Goal: Task Accomplishment & Management: Complete application form

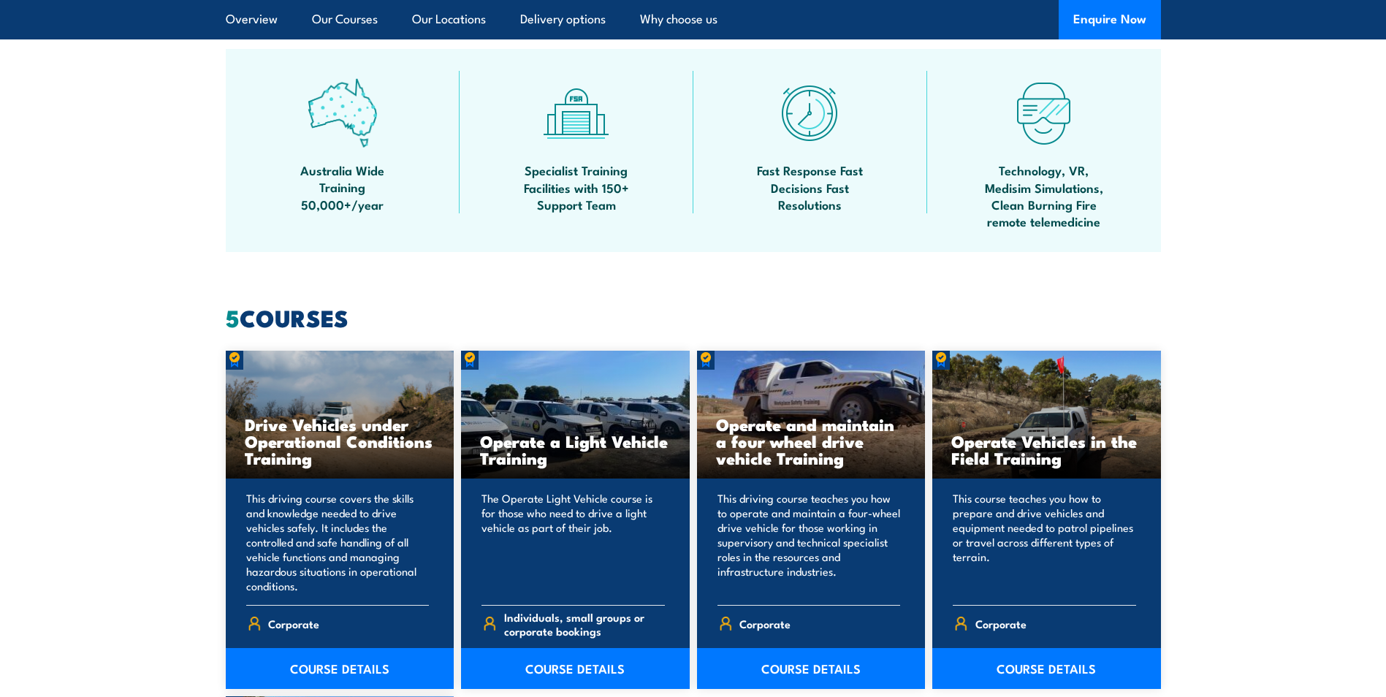
scroll to position [1242, 0]
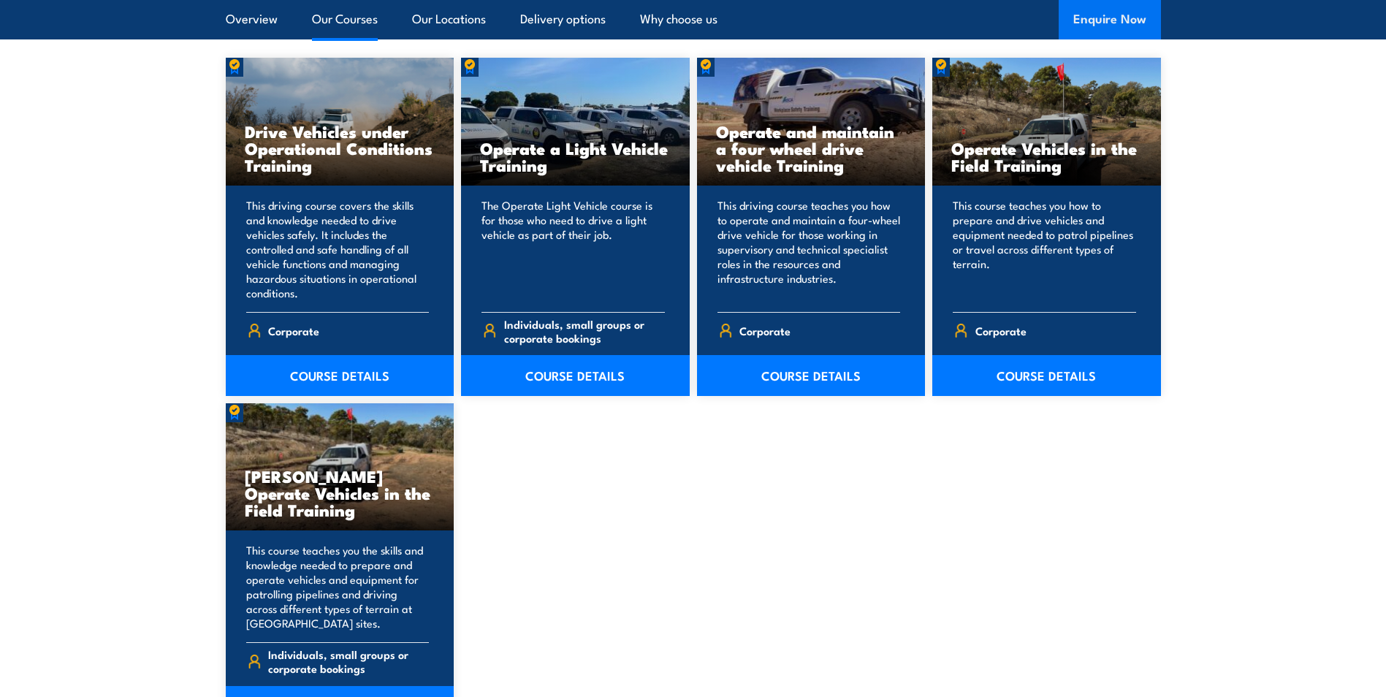
click at [1094, 12] on button "Enquire Now" at bounding box center [1110, 19] width 102 height 39
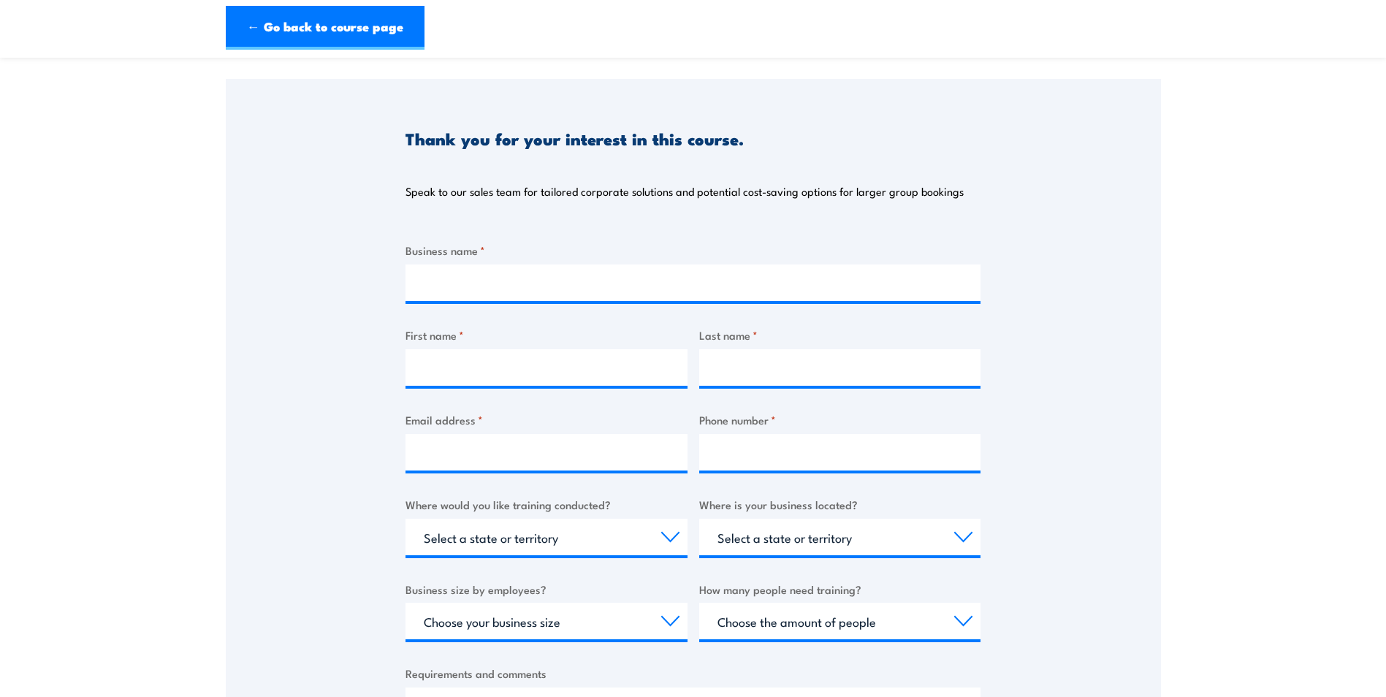
scroll to position [73, 0]
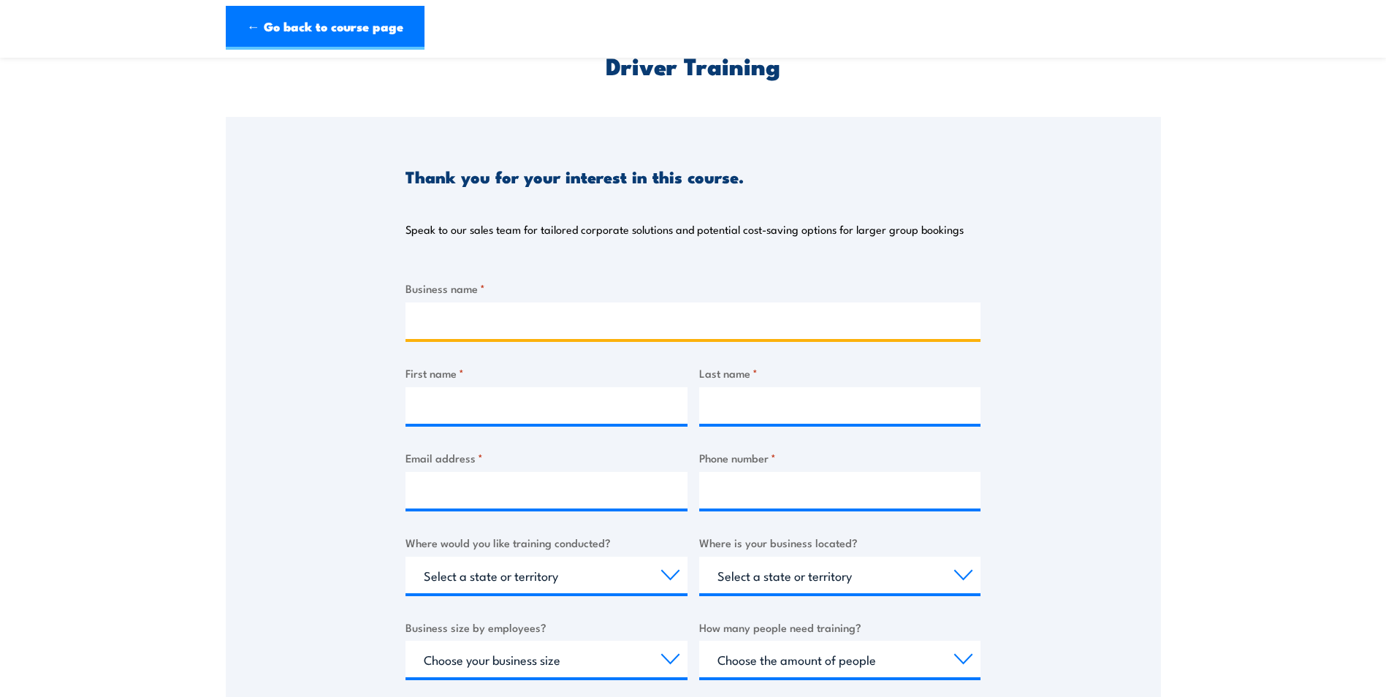
click at [524, 319] on input "Business name *" at bounding box center [692, 320] width 575 height 37
type input "[PERSON_NAME]"
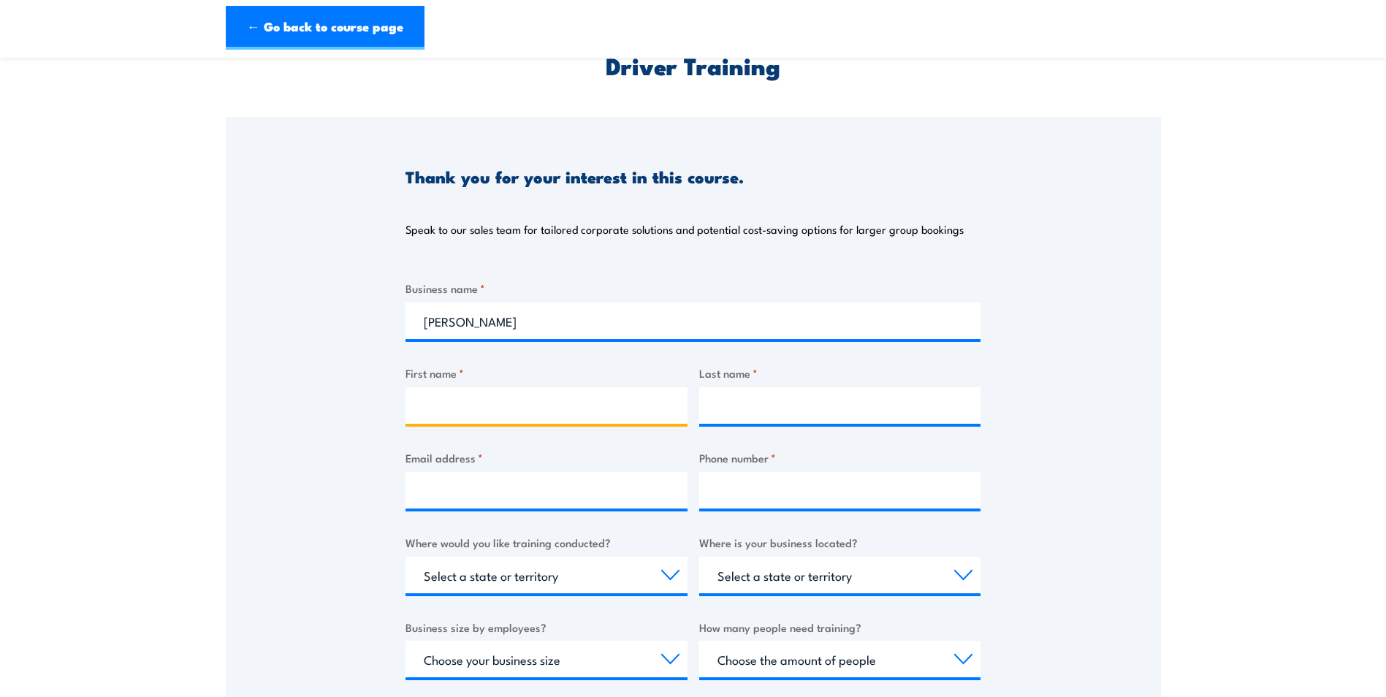
type input "[PERSON_NAME]"
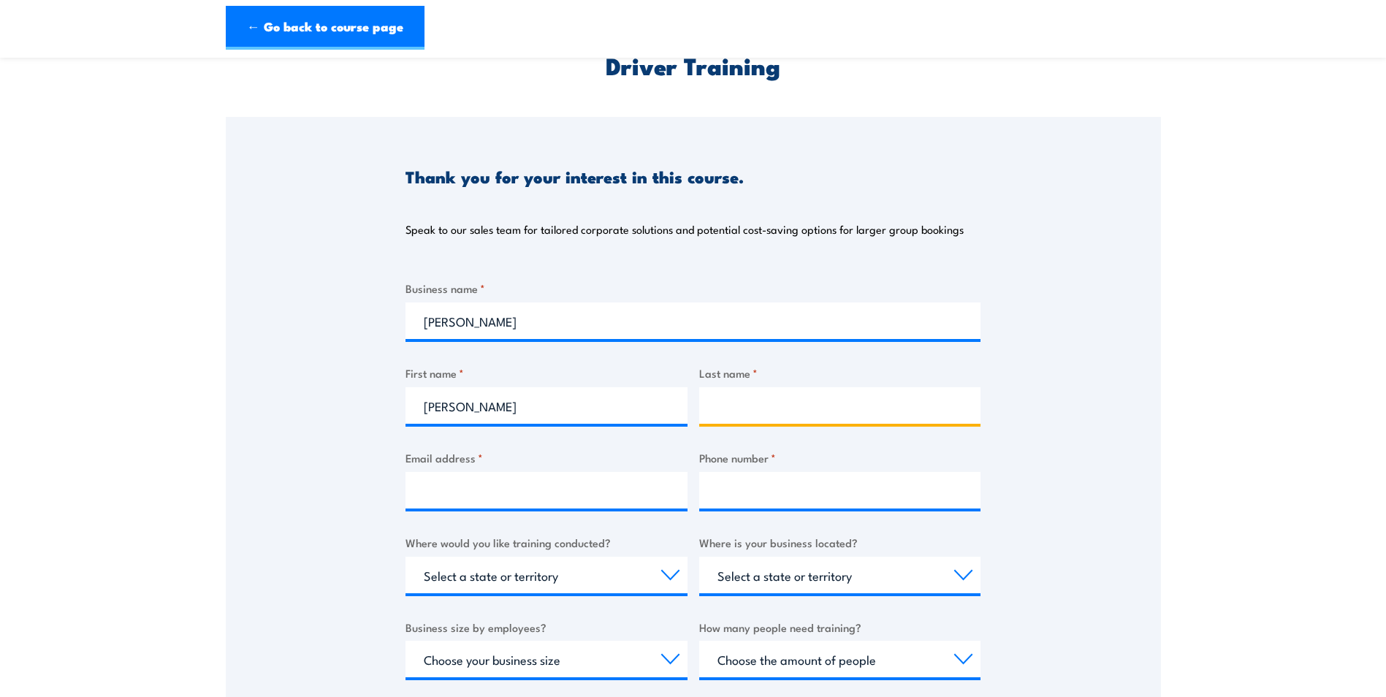
type input "[PERSON_NAME]"
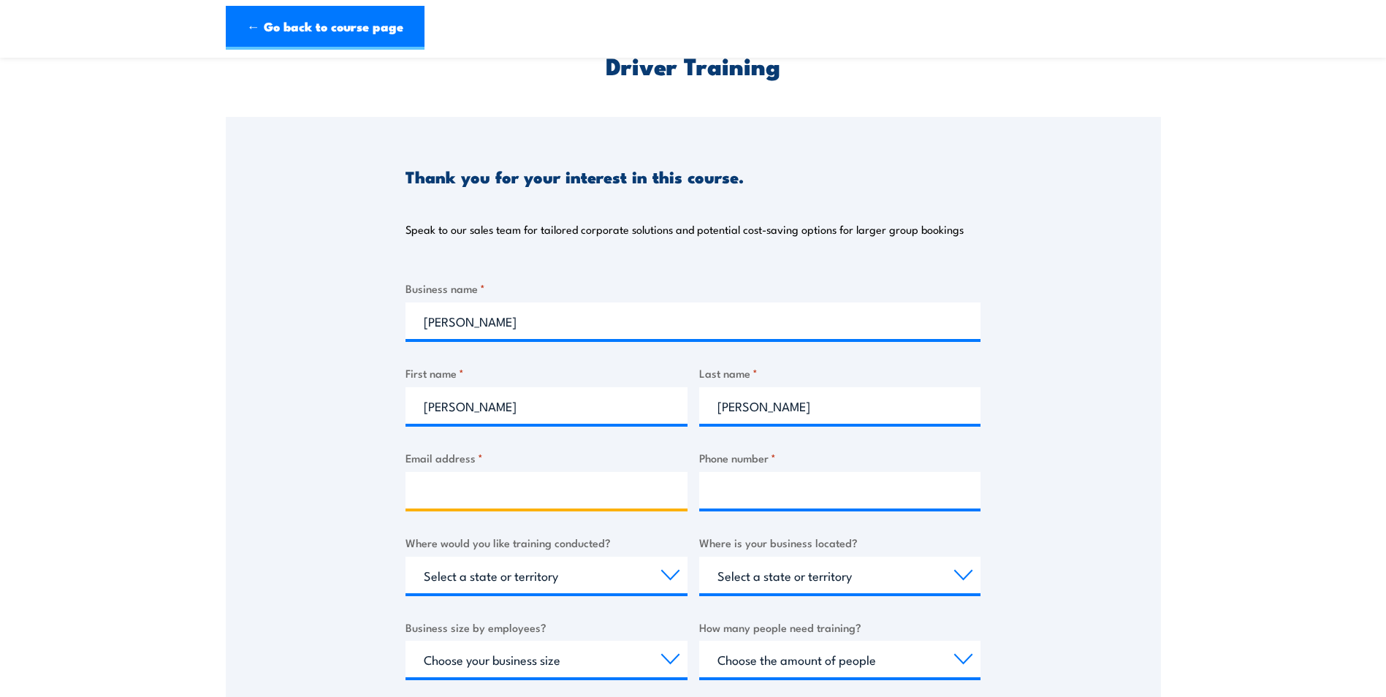
type input "[PERSON_NAME][EMAIL_ADDRESS][DOMAIN_NAME]"
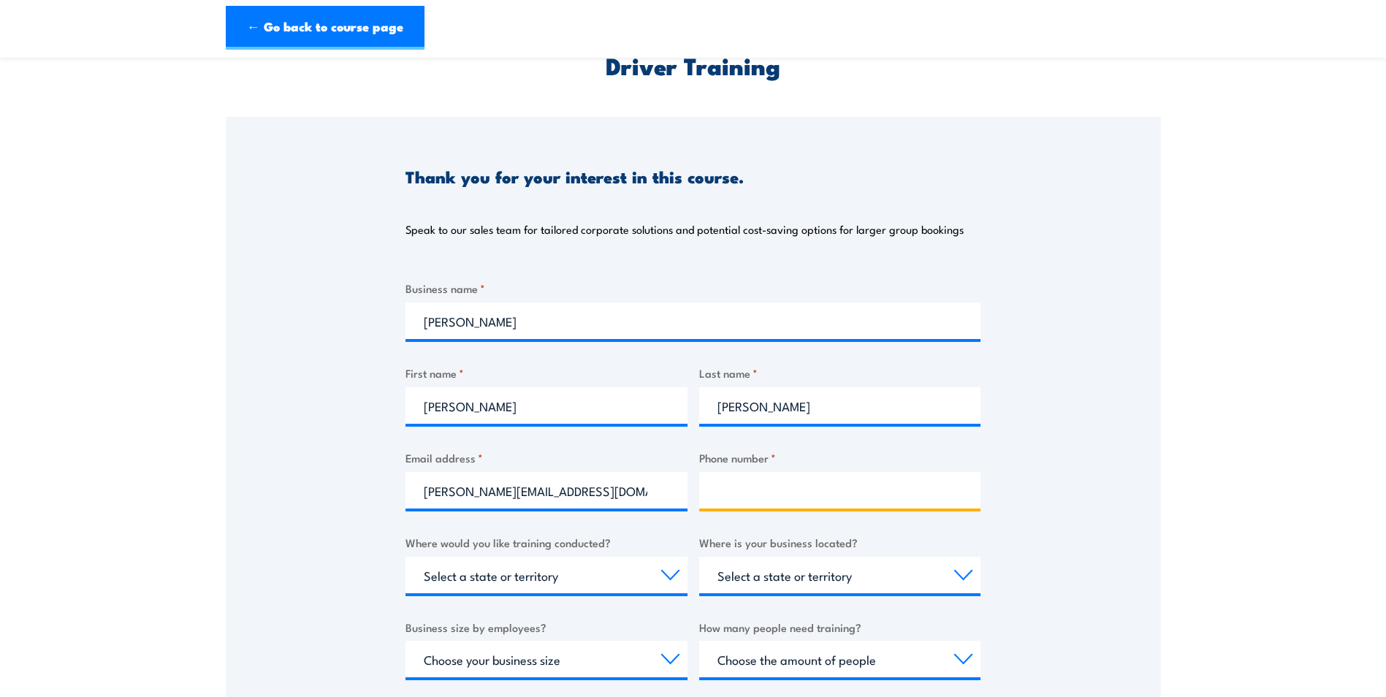
type input "0423584661"
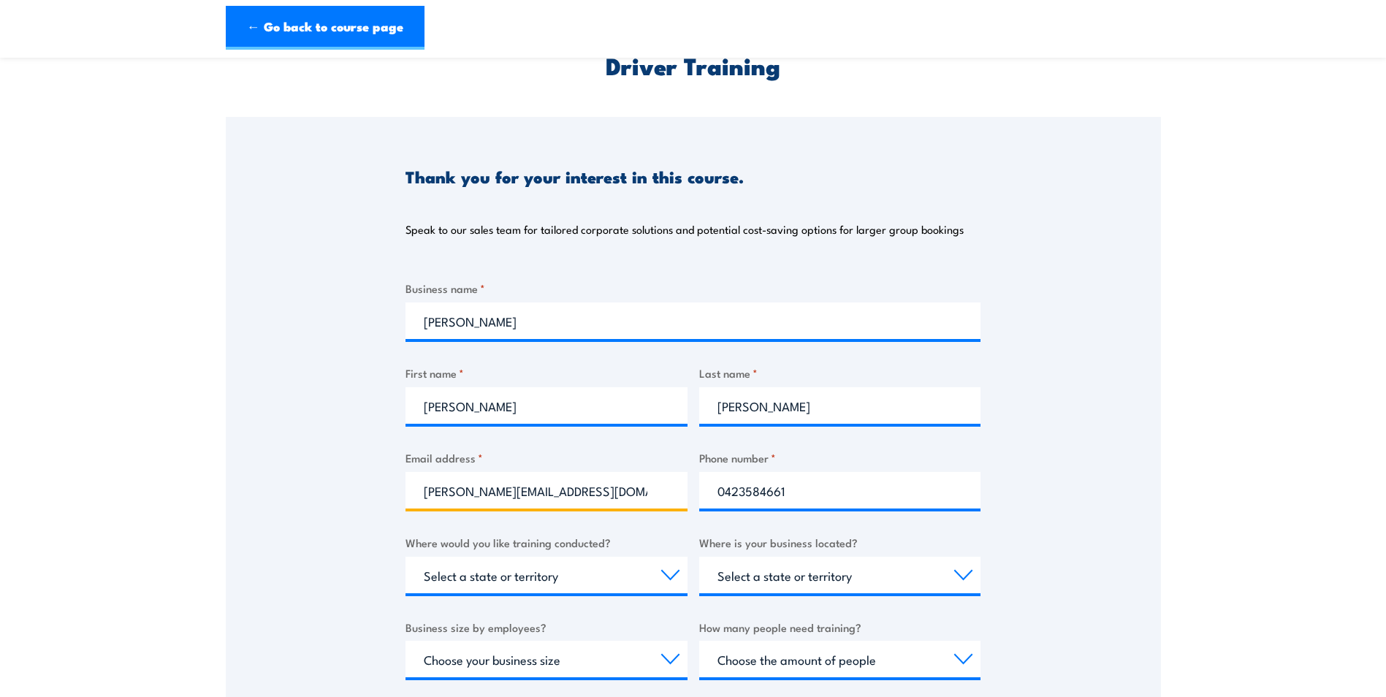
drag, startPoint x: 626, startPoint y: 494, endPoint x: 132, endPoint y: 536, distance: 496.4
click at [132, 536] on section "Driver Training Thank you for your interest in this course. Speak to our sales …" at bounding box center [693, 475] width 1386 height 950
drag, startPoint x: 430, startPoint y: 500, endPoint x: 441, endPoint y: 492, distance: 14.6
click at [430, 500] on input "Email address *" at bounding box center [546, 490] width 282 height 37
type input "[PERSON_NAME][EMAIL_ADDRESS][PERSON_NAME][PERSON_NAME][DOMAIN_NAME]"
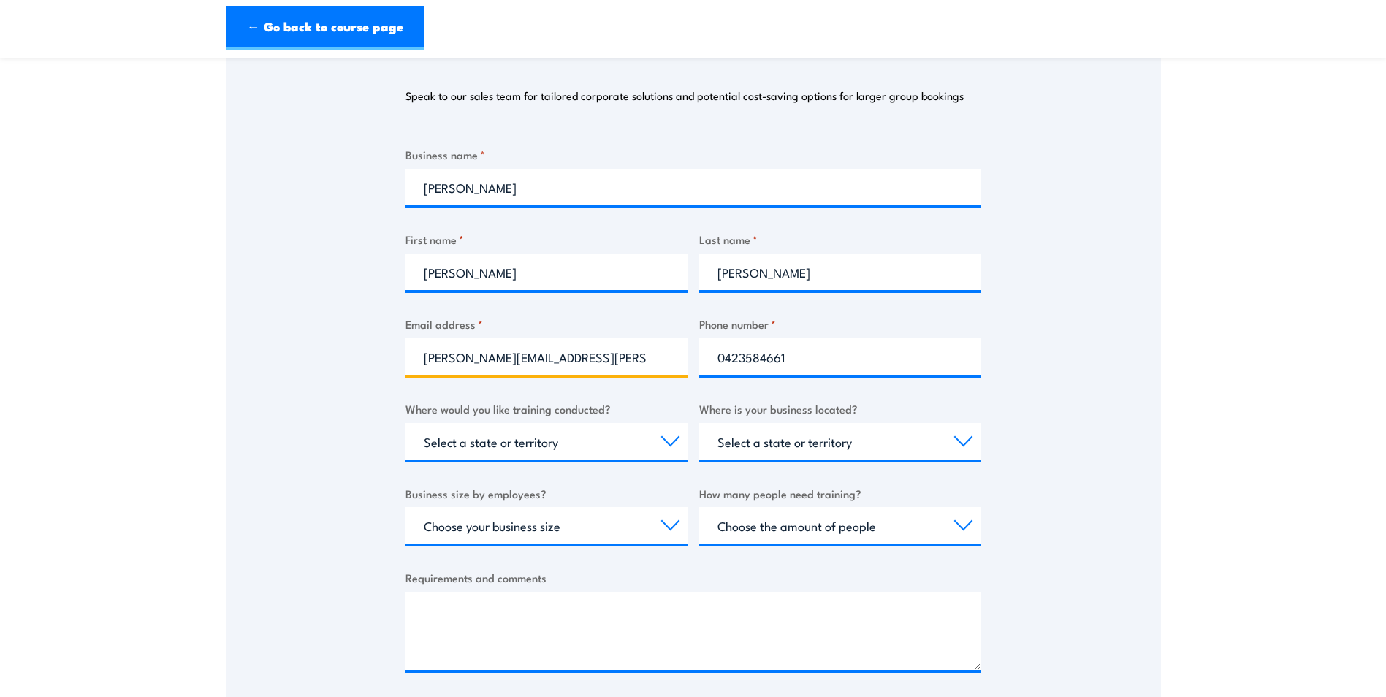
scroll to position [219, 0]
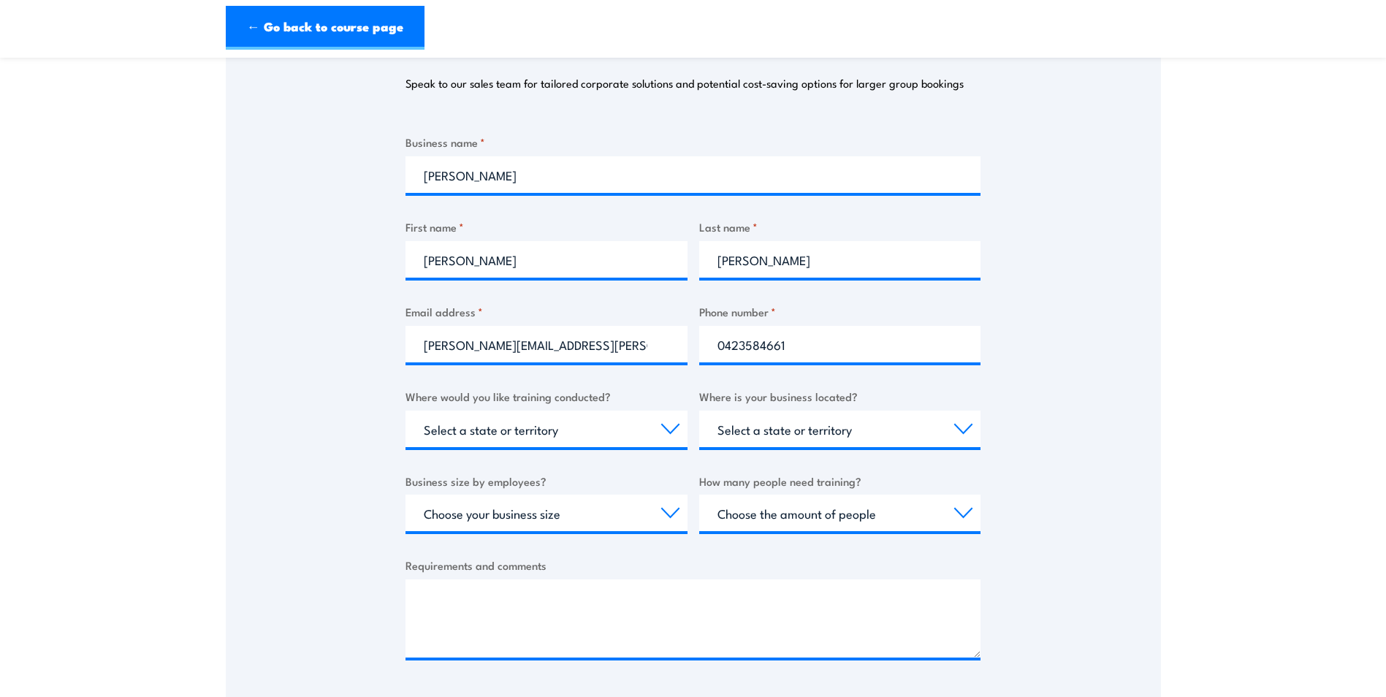
click at [476, 397] on label "Where would you like training conducted?" at bounding box center [546, 396] width 282 height 17
click at [476, 411] on select "Select a state or territory Nationally - multiple locations [GEOGRAPHIC_DATA] […" at bounding box center [546, 429] width 282 height 37
drag, startPoint x: 485, startPoint y: 431, endPoint x: 541, endPoint y: 430, distance: 55.5
click at [485, 431] on select "Select a state or territory Nationally - multiple locations [GEOGRAPHIC_DATA] […" at bounding box center [546, 429] width 282 height 37
select select "Nationally - multiple locations"
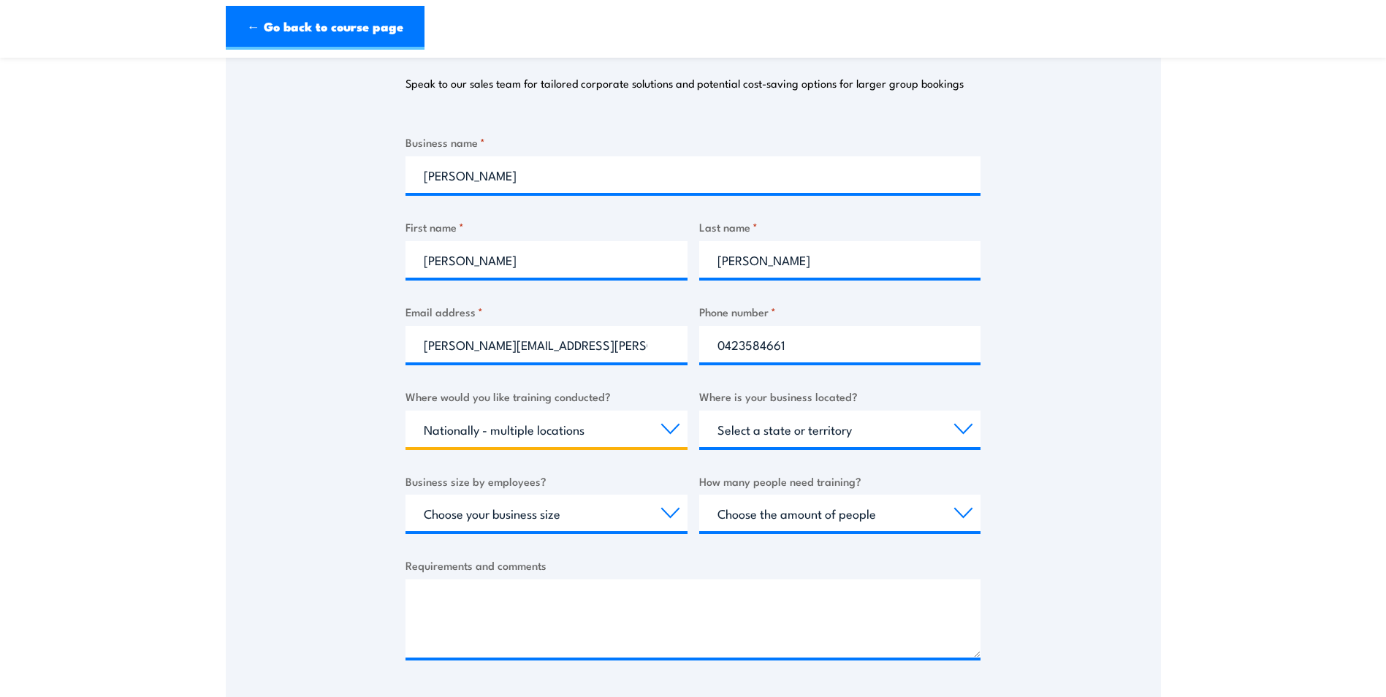
click at [405, 411] on select "Select a state or territory Nationally - multiple locations [GEOGRAPHIC_DATA] […" at bounding box center [546, 429] width 282 height 37
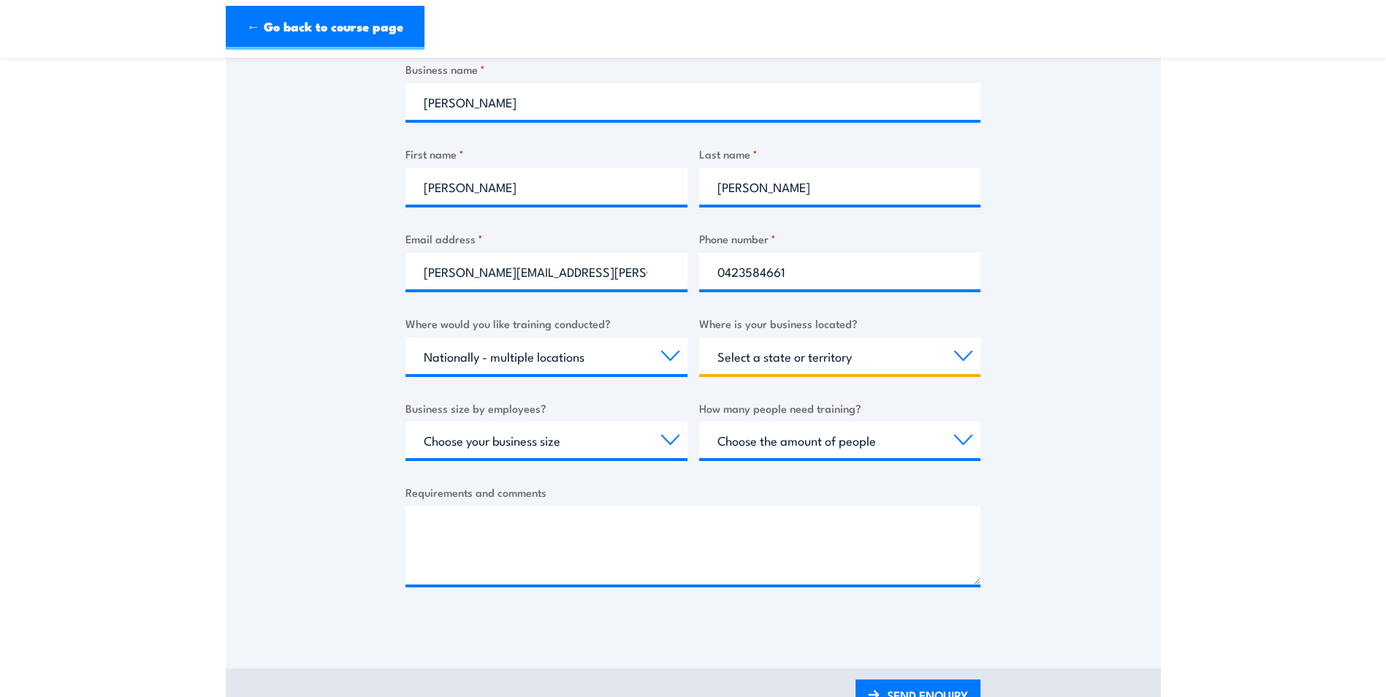
click at [905, 359] on select "Select a state or territory [GEOGRAPHIC_DATA] [GEOGRAPHIC_DATA] [GEOGRAPHIC_DAT…" at bounding box center [840, 356] width 282 height 37
select select "VIC"
click at [699, 338] on select "Select a state or territory [GEOGRAPHIC_DATA] [GEOGRAPHIC_DATA] [GEOGRAPHIC_DAT…" at bounding box center [840, 356] width 282 height 37
click at [476, 443] on select "Choose your business size 1 to 19 20 to 199 200+" at bounding box center [546, 440] width 282 height 37
select select "20 to 199"
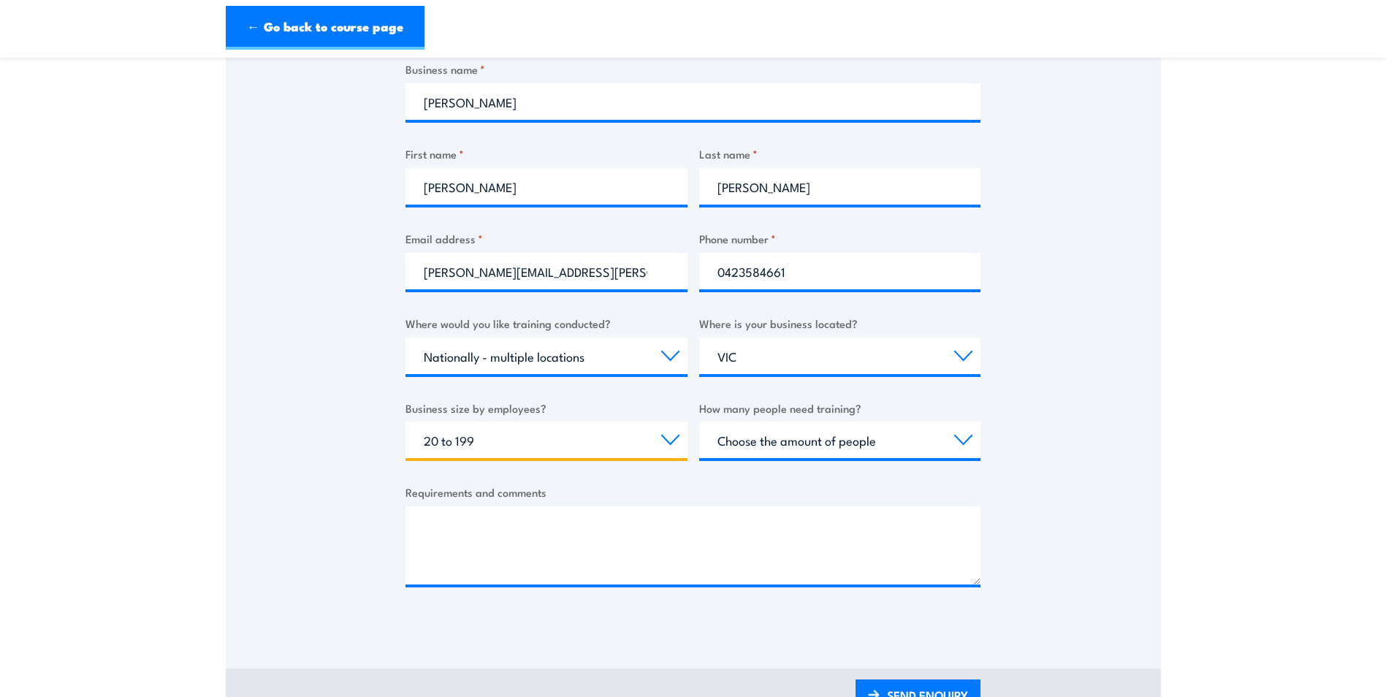
click at [405, 422] on select "Choose your business size 1 to 19 20 to 199 200+" at bounding box center [546, 440] width 282 height 37
click at [899, 449] on select "Choose the amount of people 1 to 4 5 to 19 20+" at bounding box center [840, 440] width 282 height 37
select select "20+"
click at [699, 422] on select "Choose the amount of people 1 to 4 5 to 19 20+" at bounding box center [840, 440] width 282 height 37
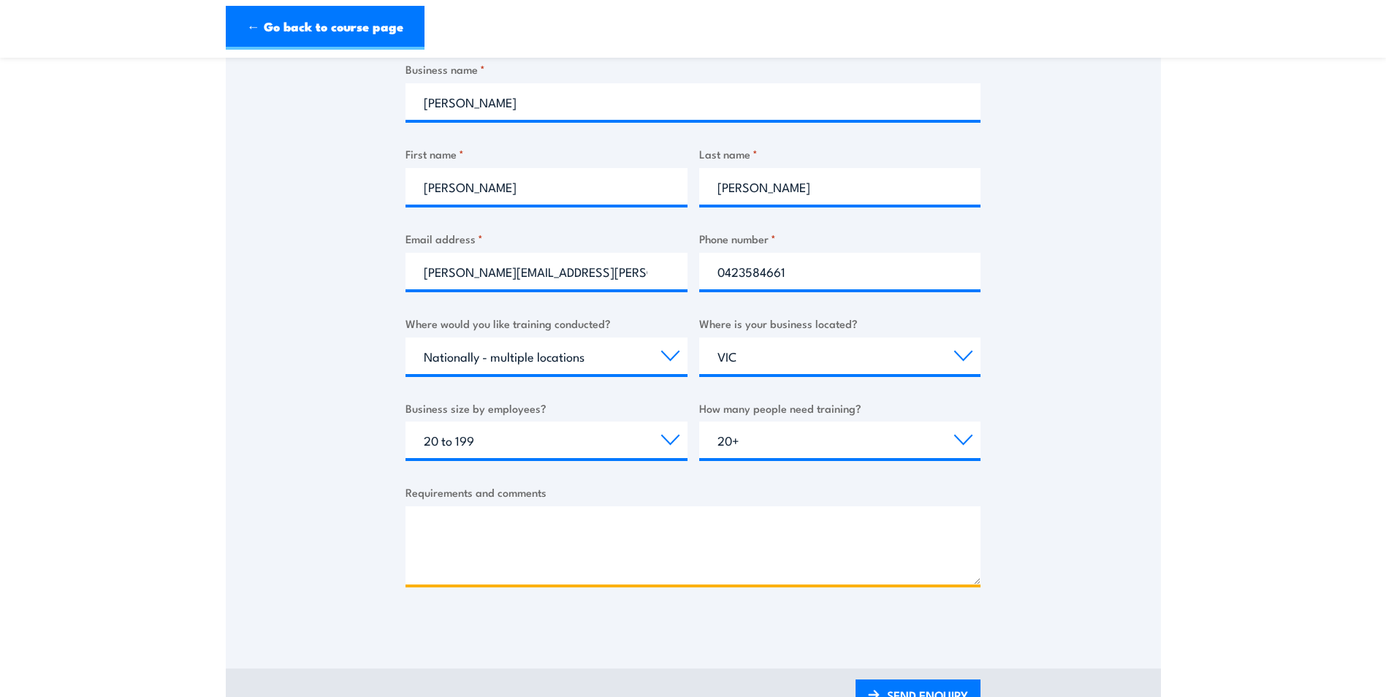
click at [541, 550] on textarea "Requirements and comments" at bounding box center [692, 545] width 575 height 78
